Goal: Task Accomplishment & Management: Use online tool/utility

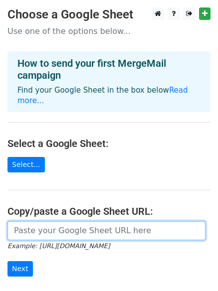
click at [99, 222] on input "url" at bounding box center [106, 231] width 198 height 19
paste input "https://docs.google.com/spreadsheets/d/10HNZCWfKvlxamQqP9g6KvdNmpGyVVNXf8dKULKq…"
type input "[URL][DOMAIN_NAME]"
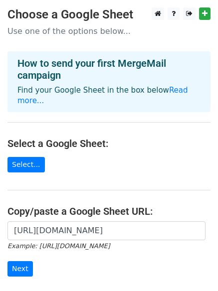
scroll to position [0, 0]
click at [18, 261] on input "Next" at bounding box center [19, 268] width 25 height 15
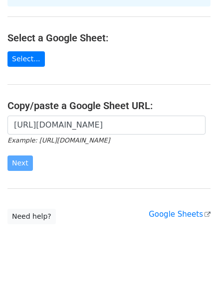
scroll to position [108, 0]
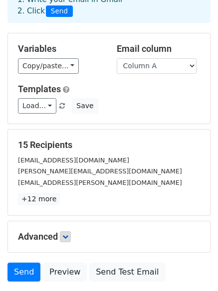
scroll to position [96, 0]
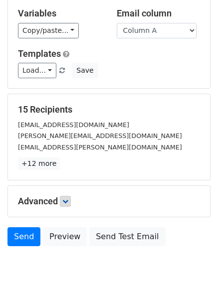
click at [71, 205] on link at bounding box center [65, 201] width 11 height 11
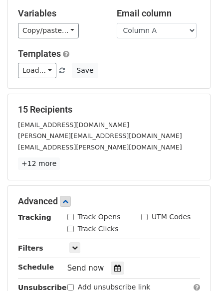
scroll to position [232, 0]
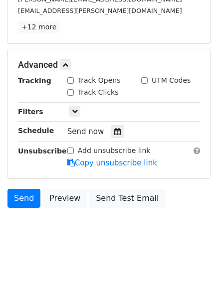
click at [69, 92] on input "Track Clicks" at bounding box center [70, 92] width 6 height 6
checkbox input "true"
click at [70, 80] on input "Track Opens" at bounding box center [70, 80] width 6 height 6
checkbox input "true"
click at [114, 131] on icon at bounding box center [117, 131] width 6 height 7
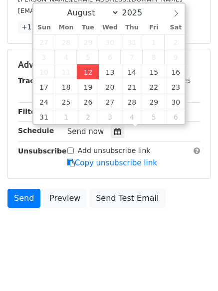
type input "2025-08-12 12:31"
type input "31"
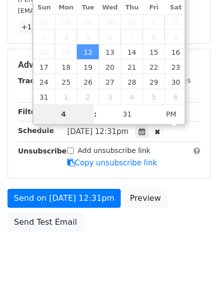
type input "4"
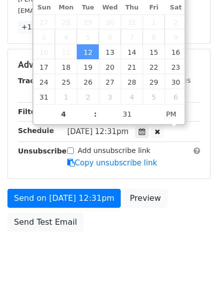
type input "2025-08-12 16:31"
type input "04"
click at [122, 130] on span "Tue, Aug 12, 12:31pm" at bounding box center [97, 131] width 61 height 9
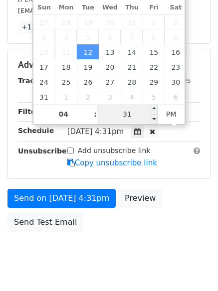
click at [126, 117] on input "31" at bounding box center [127, 114] width 61 height 20
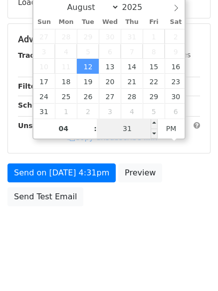
scroll to position [218, 0]
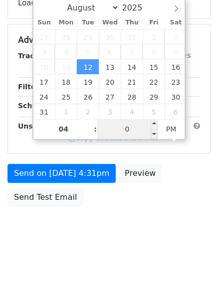
type input "00"
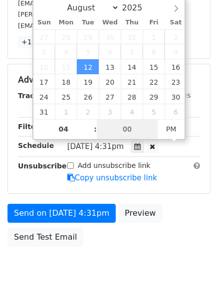
scroll to position [232, 0]
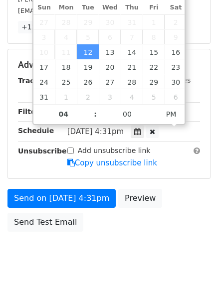
type input "2025-08-12 16:00"
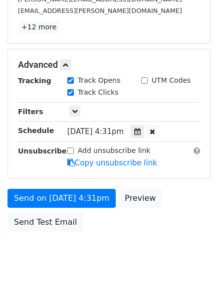
click at [125, 238] on body "New Campaign Daily emails left: 50 Google Sheet: Untitled spreadsheet 1. Write …" at bounding box center [109, 26] width 218 height 502
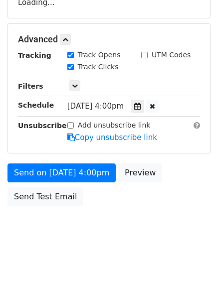
scroll to position [218, 0]
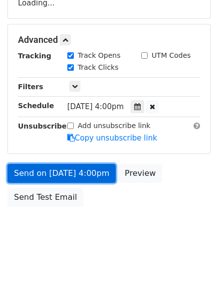
click at [90, 172] on link "Send on Aug 12 at 4:00pm" at bounding box center [61, 173] width 108 height 19
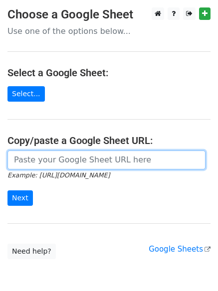
click at [67, 165] on input "url" at bounding box center [106, 160] width 198 height 19
type input "https://docs.google.com/spreadsheets/d/10HNZCWfKvlxamQqP9g6KvdNmpGyVVNXf8dKULKq…"
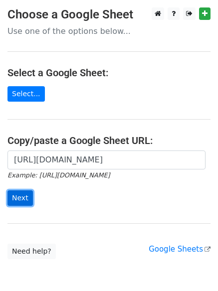
click at [17, 199] on input "Next" at bounding box center [19, 198] width 25 height 15
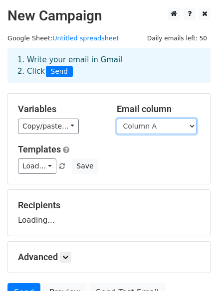
click at [159, 129] on select "Column A Column B Column C" at bounding box center [157, 126] width 80 height 15
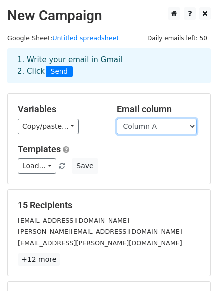
click at [151, 128] on select "Column A Column B Column C" at bounding box center [157, 126] width 80 height 15
select select "Column B"
click at [117, 119] on select "Column A Column B Column C" at bounding box center [157, 126] width 80 height 15
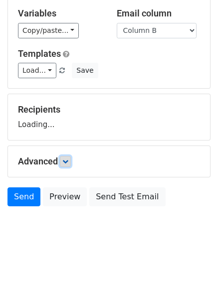
click at [68, 163] on icon at bounding box center [65, 162] width 6 height 6
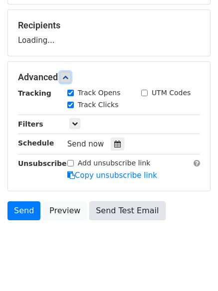
scroll to position [189, 0]
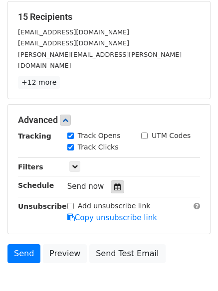
click at [114, 184] on icon at bounding box center [117, 187] width 6 height 7
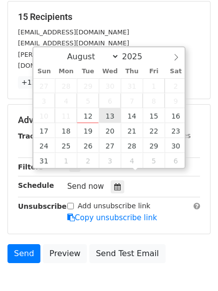
type input "2025-08-13 12:00"
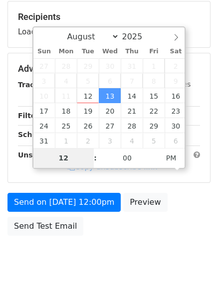
type input "5"
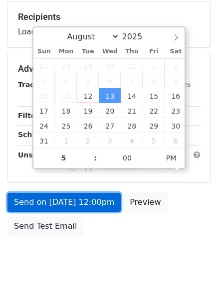
type input "2025-08-13 17:00"
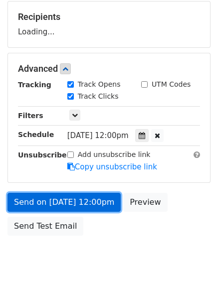
click at [97, 197] on link "Send on Aug 13 at 12:00pm" at bounding box center [63, 202] width 113 height 19
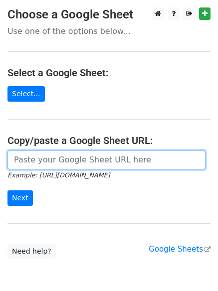
click at [64, 162] on input "url" at bounding box center [106, 160] width 198 height 19
type input "[URL][DOMAIN_NAME]"
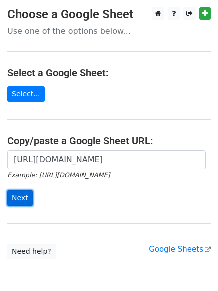
click at [25, 197] on input "Next" at bounding box center [19, 198] width 25 height 15
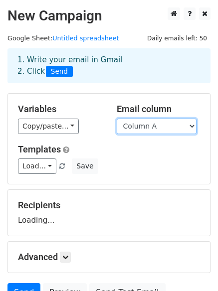
drag, startPoint x: 178, startPoint y: 126, endPoint x: 174, endPoint y: 134, distance: 8.3
click at [178, 126] on select "Column A Column B Column C" at bounding box center [157, 126] width 80 height 15
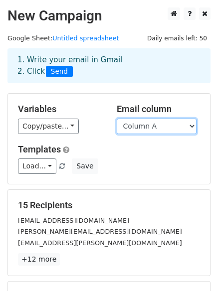
click at [158, 130] on select "Column A Column B Column C" at bounding box center [157, 126] width 80 height 15
select select "Column C"
click at [117, 119] on select "Column A Column B Column C" at bounding box center [157, 126] width 80 height 15
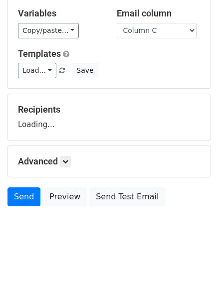
scroll to position [96, 0]
click at [62, 167] on div "Advanced Tracking Track Opens UTM Codes Track Clicks Filters Only include sprea…" at bounding box center [109, 161] width 202 height 31
click at [65, 161] on form "Variables Copy/paste... {{Column A}} {{Column B}} {{Column C}} Email column Col…" at bounding box center [108, 105] width 203 height 214
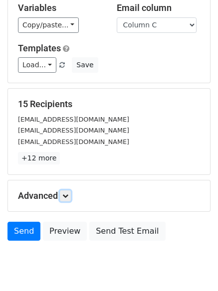
scroll to position [136, 0]
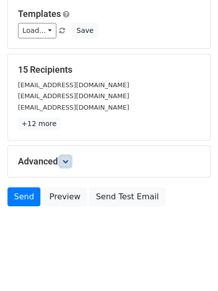
click at [68, 161] on icon at bounding box center [65, 162] width 6 height 6
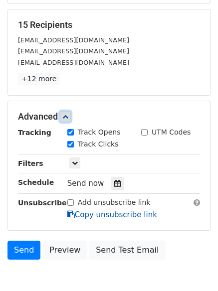
scroll to position [231, 0]
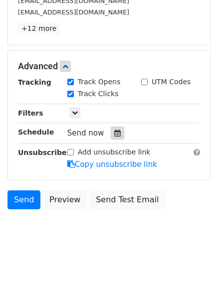
click at [114, 137] on div at bounding box center [117, 133] width 13 height 13
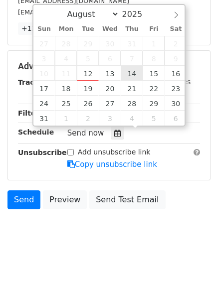
type input "2025-08-14 12:00"
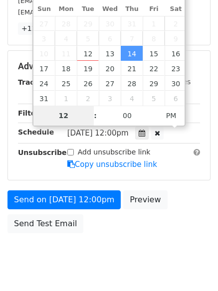
type input "6"
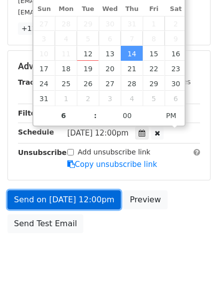
type input "2025-08-14 18:00"
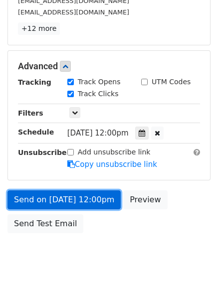
click at [94, 203] on link "Send on Aug 14 at 12:00pm" at bounding box center [63, 200] width 113 height 19
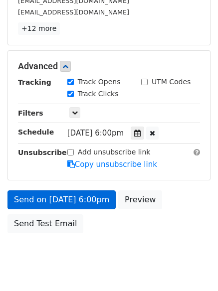
scroll to position [218, 0]
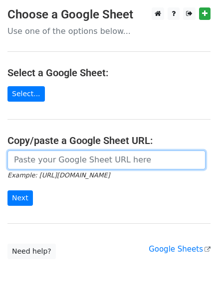
click at [65, 162] on input "url" at bounding box center [106, 160] width 198 height 19
type input "[URL][DOMAIN_NAME]"
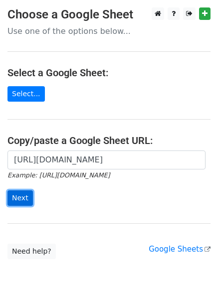
click at [17, 200] on input "Next" at bounding box center [19, 198] width 25 height 15
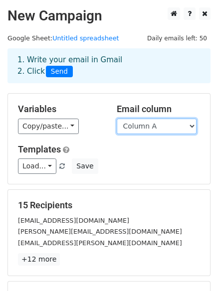
click at [159, 131] on select "Column A Column B Column C" at bounding box center [157, 126] width 80 height 15
select select "Column B"
click at [117, 119] on select "Column A Column B Column C" at bounding box center [157, 126] width 80 height 15
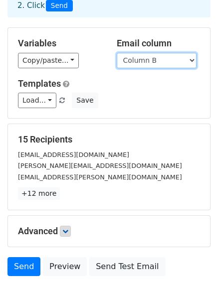
scroll to position [96, 0]
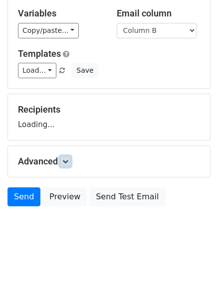
click at [68, 162] on icon at bounding box center [65, 162] width 6 height 6
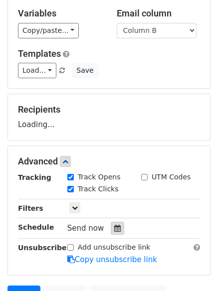
click at [114, 227] on icon at bounding box center [117, 228] width 6 height 7
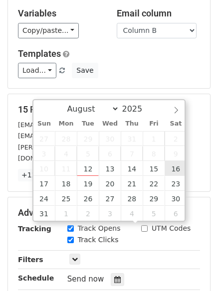
type input "[DATE] 12:00"
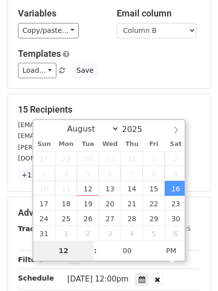
type input "8"
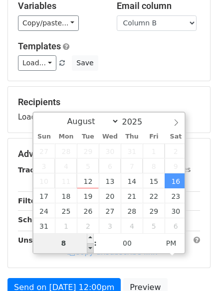
scroll to position [218, 0]
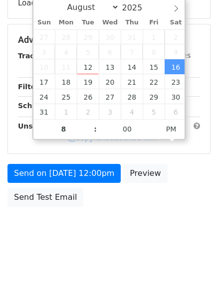
type input "[DATE] 20:00"
click at [92, 183] on div "Send on [DATE] 12:00pm Preview Send Test Email" at bounding box center [109, 188] width 218 height 48
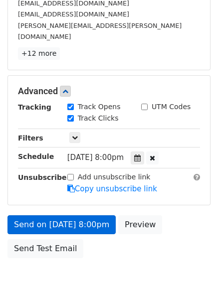
click at [96, 185] on link "Copy unsubscribe link" at bounding box center [112, 189] width 90 height 9
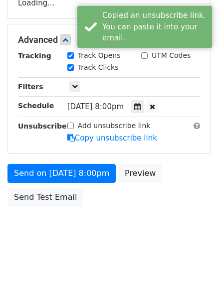
click at [95, 214] on body "New Campaign Daily emails left: 50 Google Sheet: Untitled spreadsheet 1. Write …" at bounding box center [109, 21] width 218 height 462
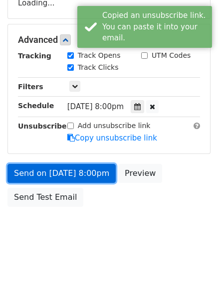
click at [96, 164] on link "Send on Aug 16 at 8:00pm" at bounding box center [61, 173] width 108 height 19
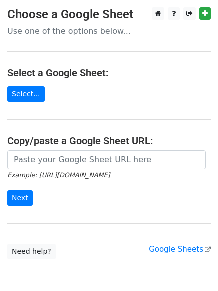
type input "[URL][DOMAIN_NAME]"
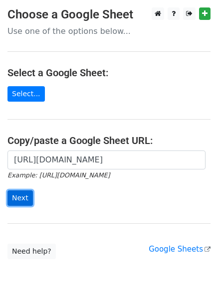
click at [15, 199] on input "Next" at bounding box center [19, 198] width 25 height 15
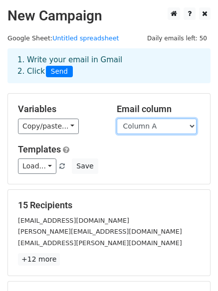
click at [169, 119] on select "Column A Column B Column C" at bounding box center [157, 126] width 80 height 15
select select "Column C"
click at [117, 119] on select "Column A Column B Column C" at bounding box center [157, 126] width 80 height 15
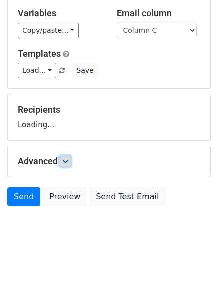
click at [67, 165] on link at bounding box center [65, 161] width 11 height 11
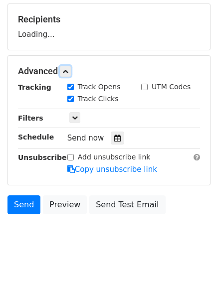
scroll to position [193, 0]
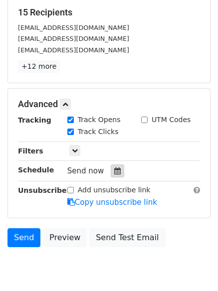
click at [116, 170] on icon at bounding box center [117, 171] width 6 height 7
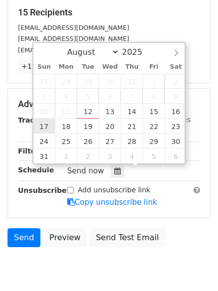
type input "[DATE] 12:00"
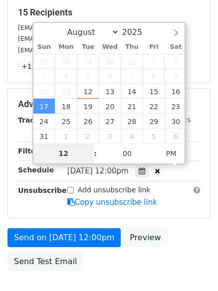
type input "9"
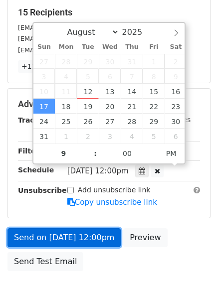
type input "[DATE] 21:00"
click at [87, 235] on link "Send on [DATE] 12:00pm" at bounding box center [63, 237] width 113 height 19
